Goal: Use online tool/utility

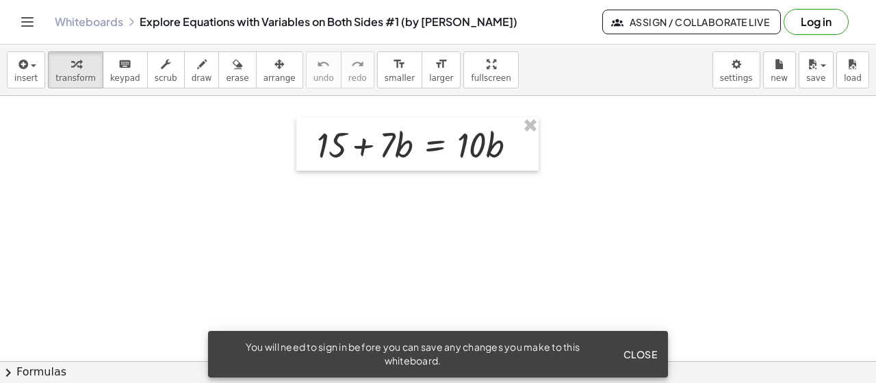
click at [654, 355] on span "Close" at bounding box center [640, 354] width 34 height 12
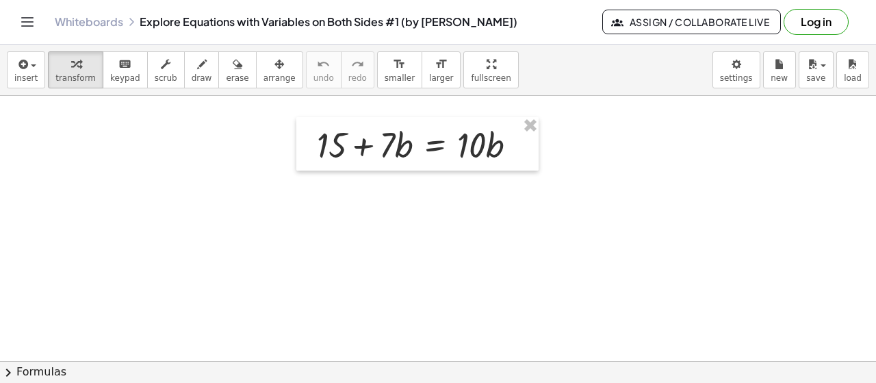
click at [84, 60] on div "button" at bounding box center [75, 63] width 40 height 16
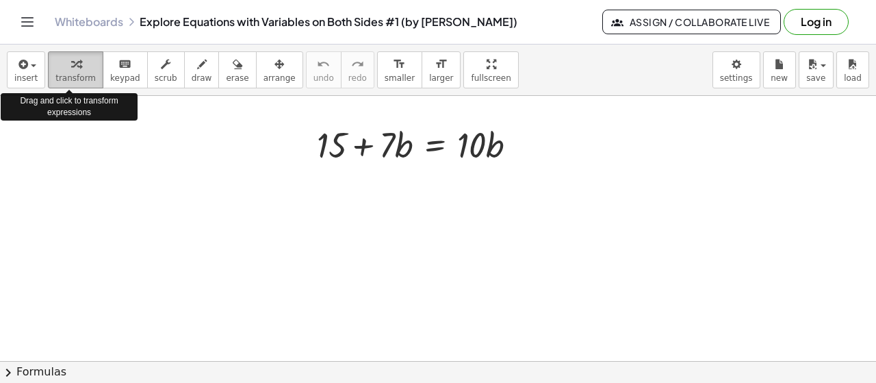
click at [71, 64] on icon "button" at bounding box center [76, 64] width 10 height 16
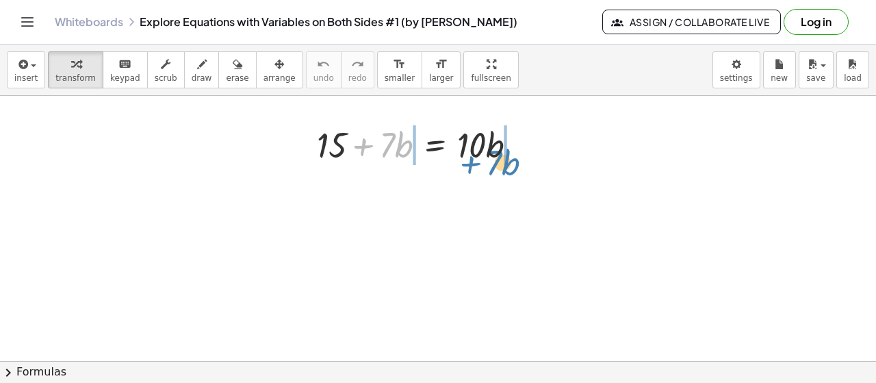
drag, startPoint x: 386, startPoint y: 144, endPoint x: 493, endPoint y: 162, distance: 108.3
click at [493, 162] on div at bounding box center [422, 143] width 225 height 47
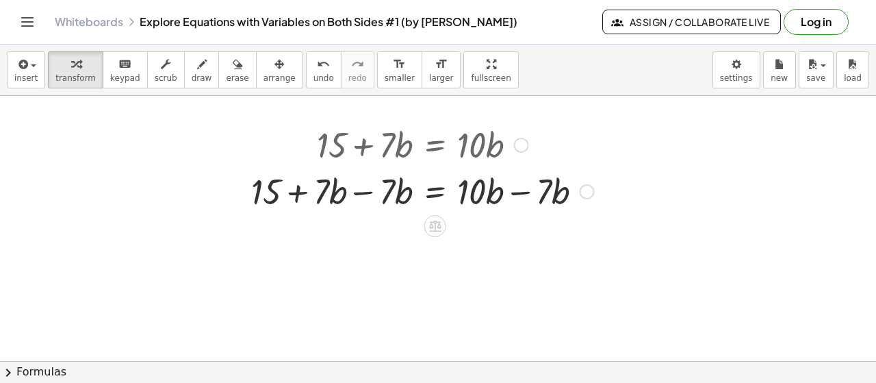
click at [371, 190] on div at bounding box center [422, 190] width 357 height 47
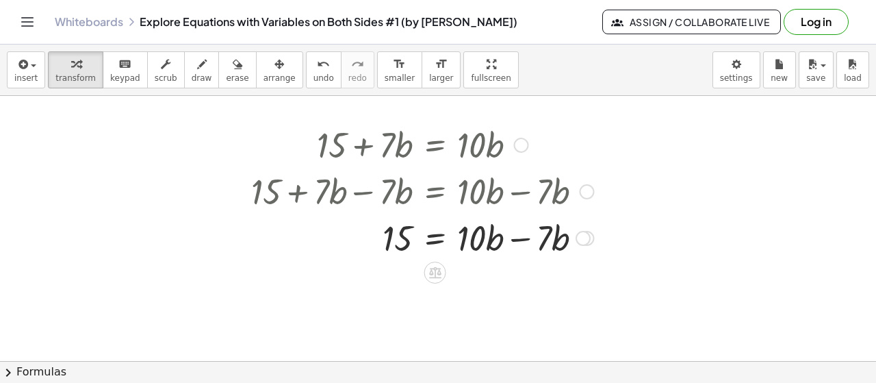
click at [525, 239] on div at bounding box center [422, 237] width 357 height 47
